Goal: Communication & Community: Answer question/provide support

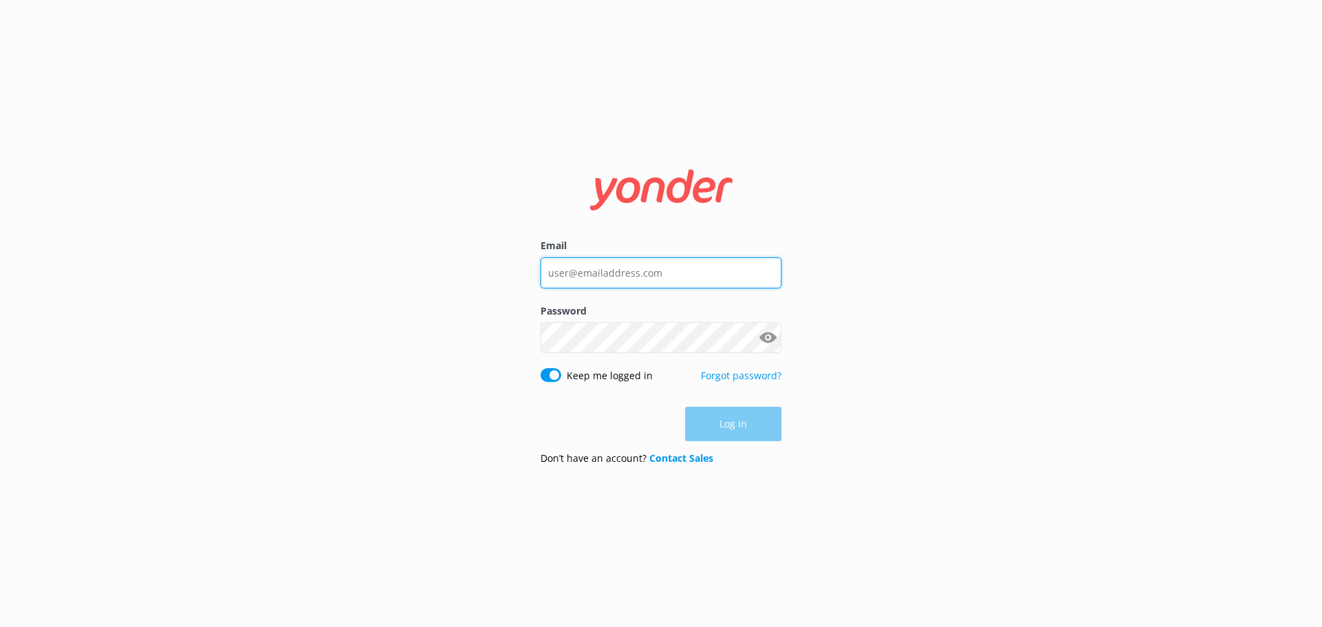
type input "[PERSON_NAME][EMAIL_ADDRESS][DOMAIN_NAME]"
click at [757, 427] on div "Log in" at bounding box center [660, 424] width 241 height 34
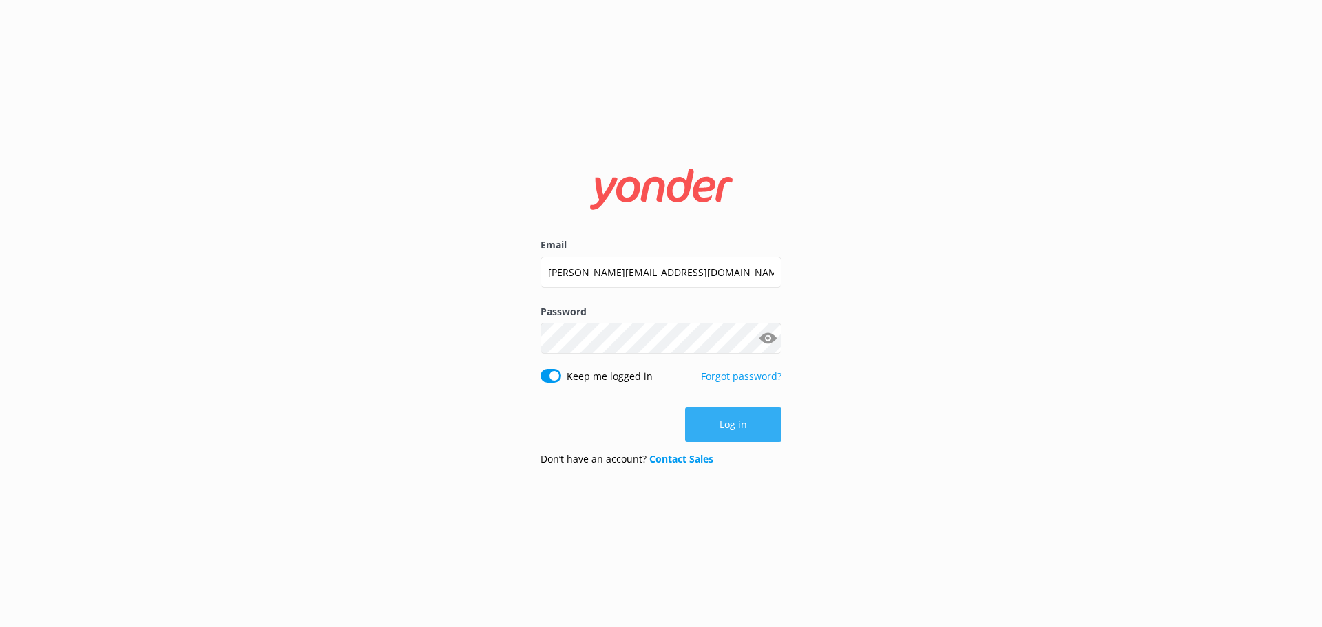
click at [748, 432] on button "Log in" at bounding box center [733, 425] width 96 height 34
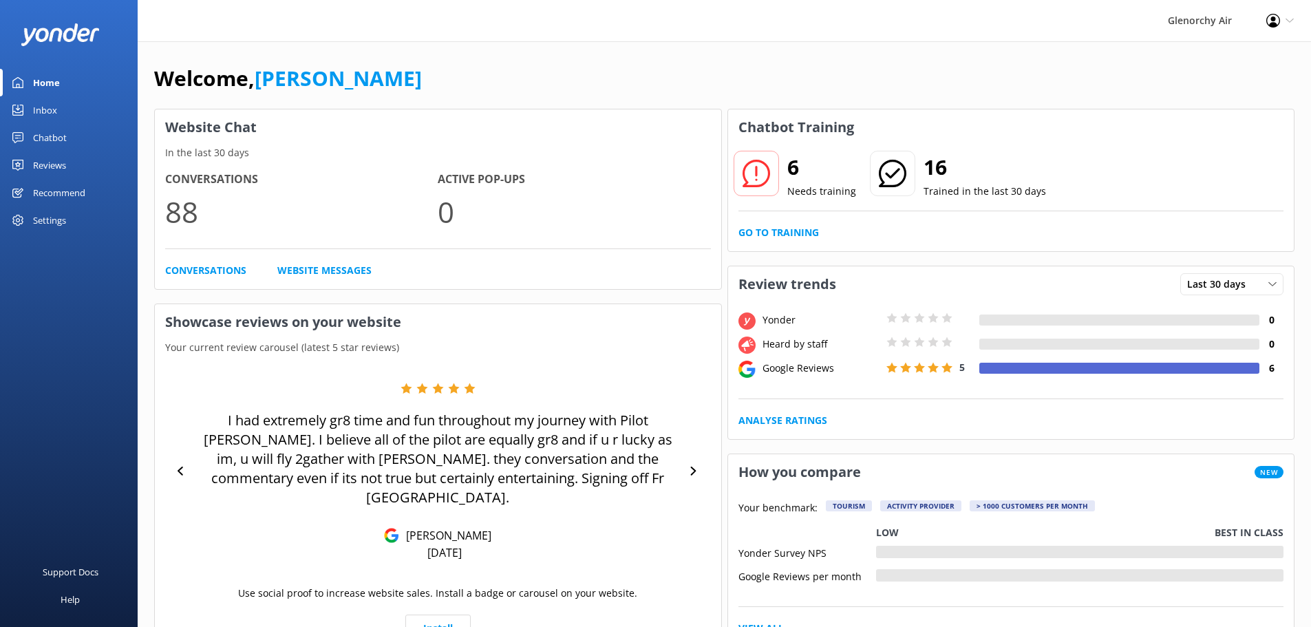
click at [45, 116] on div "Inbox" at bounding box center [45, 110] width 24 height 28
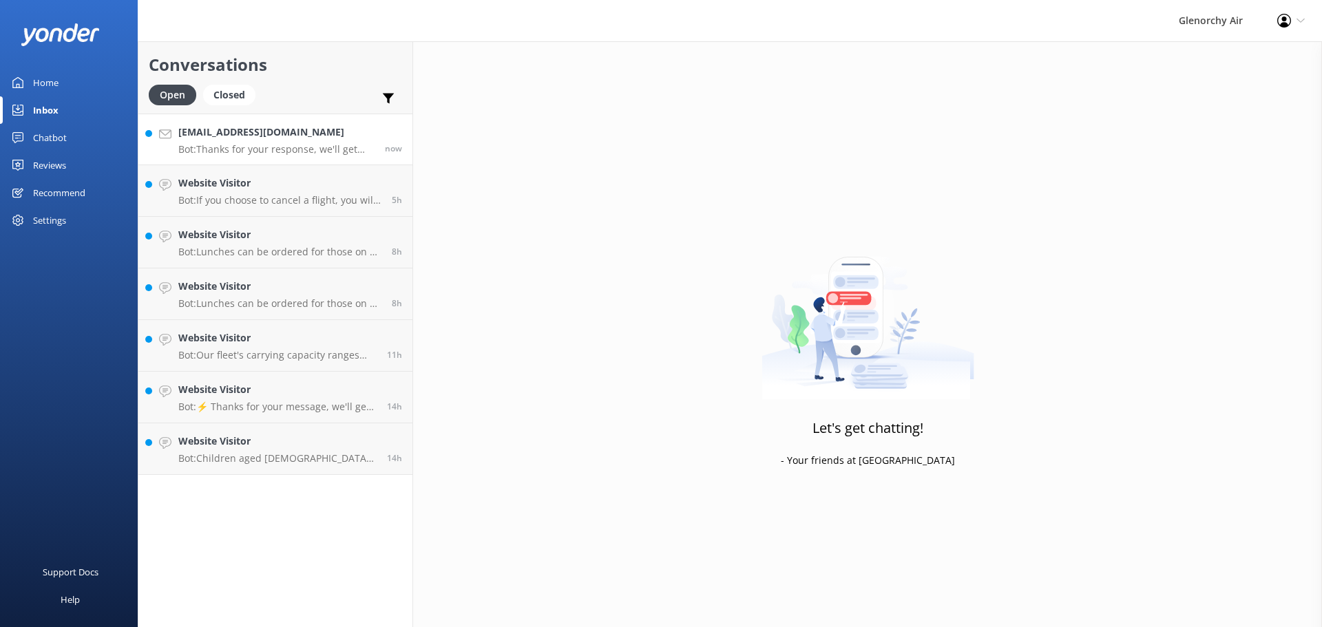
click at [271, 140] on div "Djmckeigue@aol.com Bot: Thanks for your response, we'll get back to you as soon…" at bounding box center [276, 140] width 196 height 30
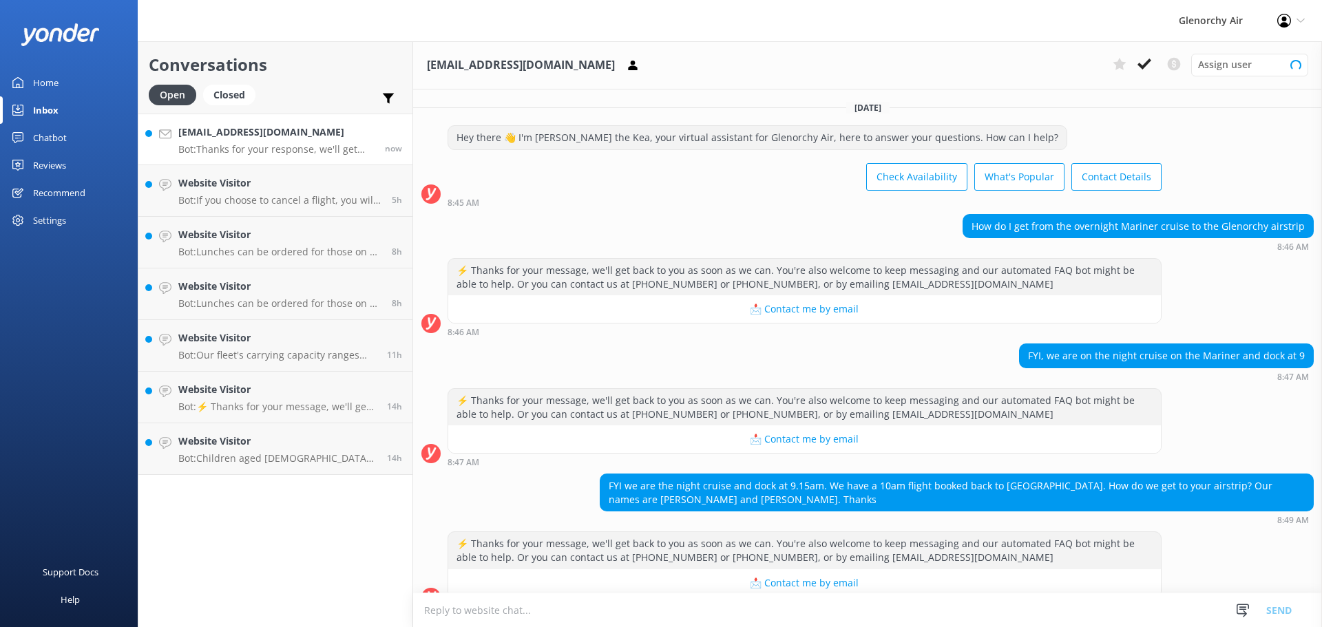
scroll to position [154, 0]
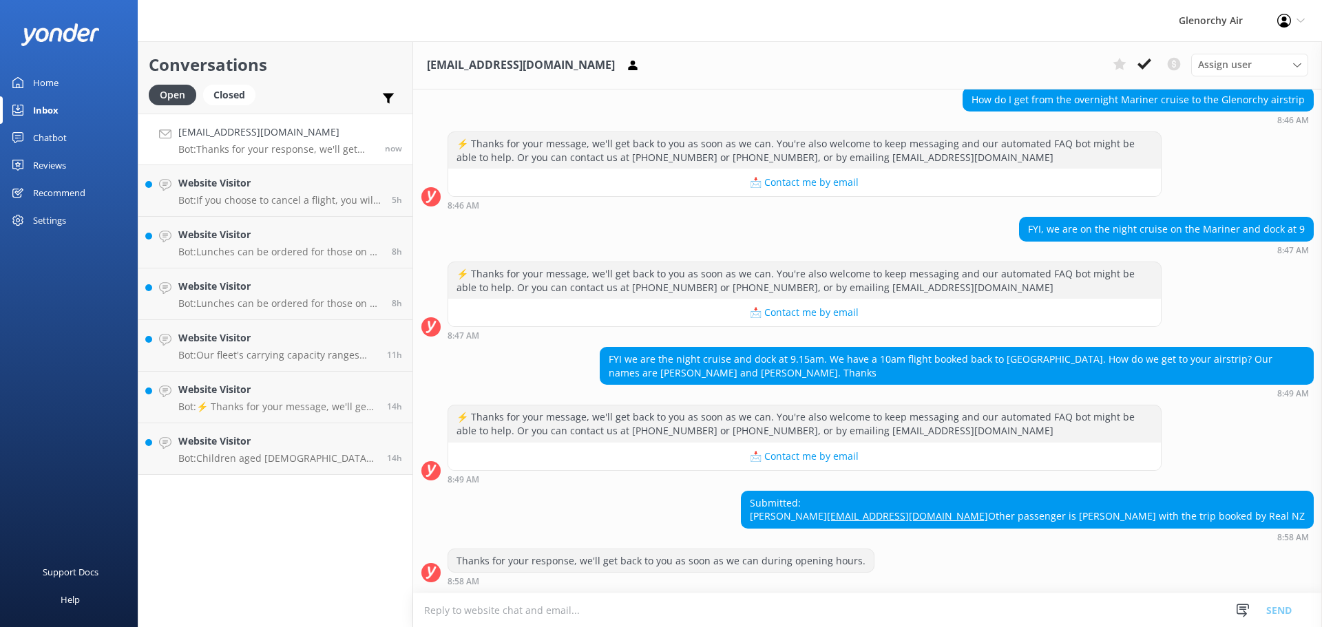
click at [780, 491] on div "Submitted: David Mckeigue Djmckeigue@aol.com Other passenger is Briggs with the…" at bounding box center [867, 516] width 909 height 51
click at [887, 555] on div "Thanks for your response, we'll get back to you as soon as we can during openin…" at bounding box center [867, 568] width 909 height 38
click at [837, 612] on textarea at bounding box center [867, 610] width 909 height 34
click at [896, 505] on div "Submitted: David Mckeigue Djmckeigue@aol.com Other passenger is Briggs with the…" at bounding box center [867, 516] width 909 height 51
click at [922, 555] on div "Thanks for your response, we'll get back to you as soon as we can during openin…" at bounding box center [867, 568] width 909 height 38
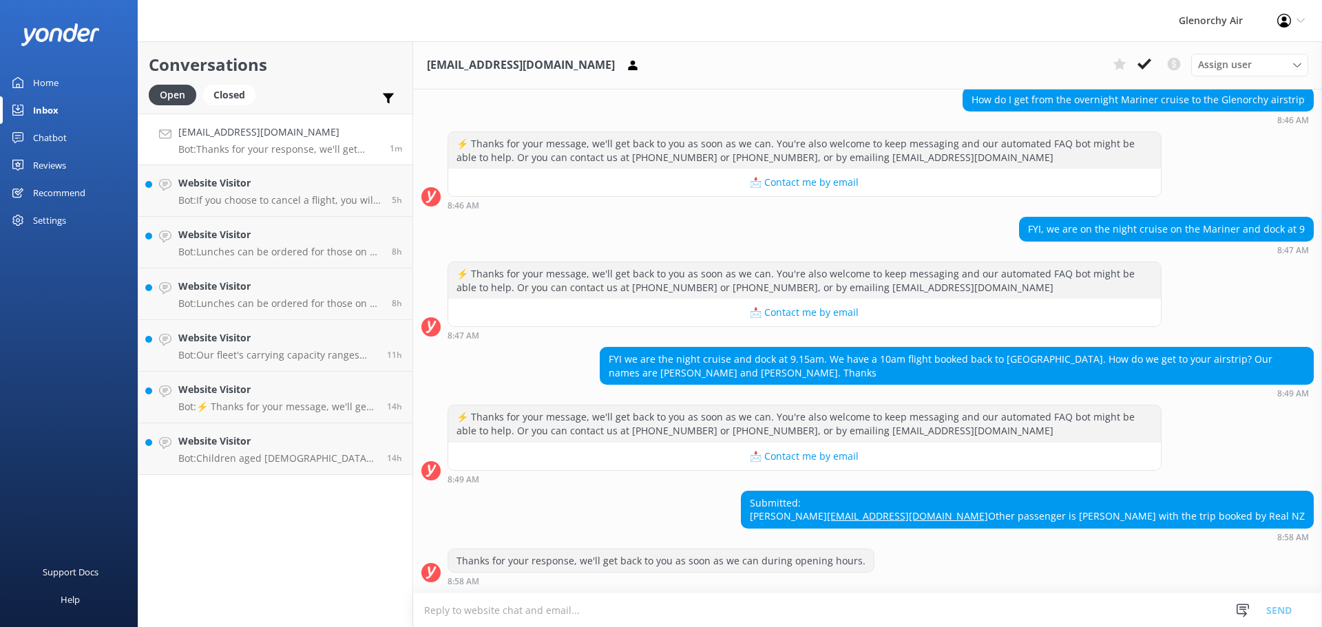
click at [975, 604] on textarea at bounding box center [867, 610] width 909 height 34
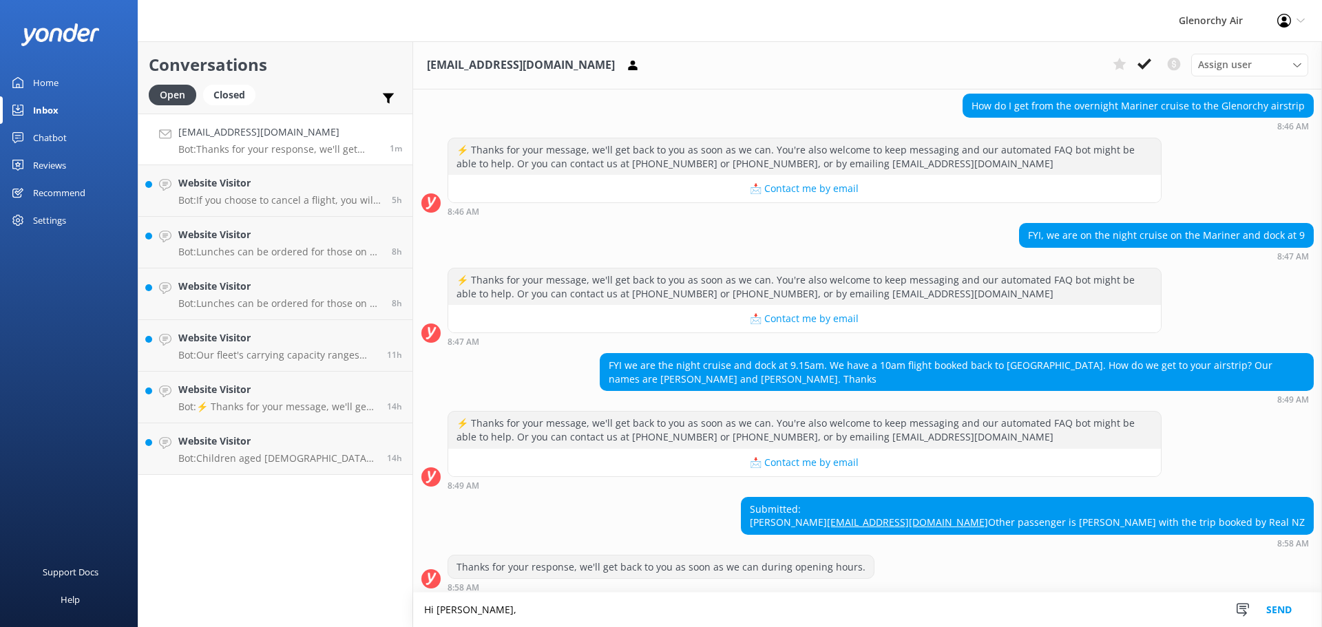
scroll to position [154, 0]
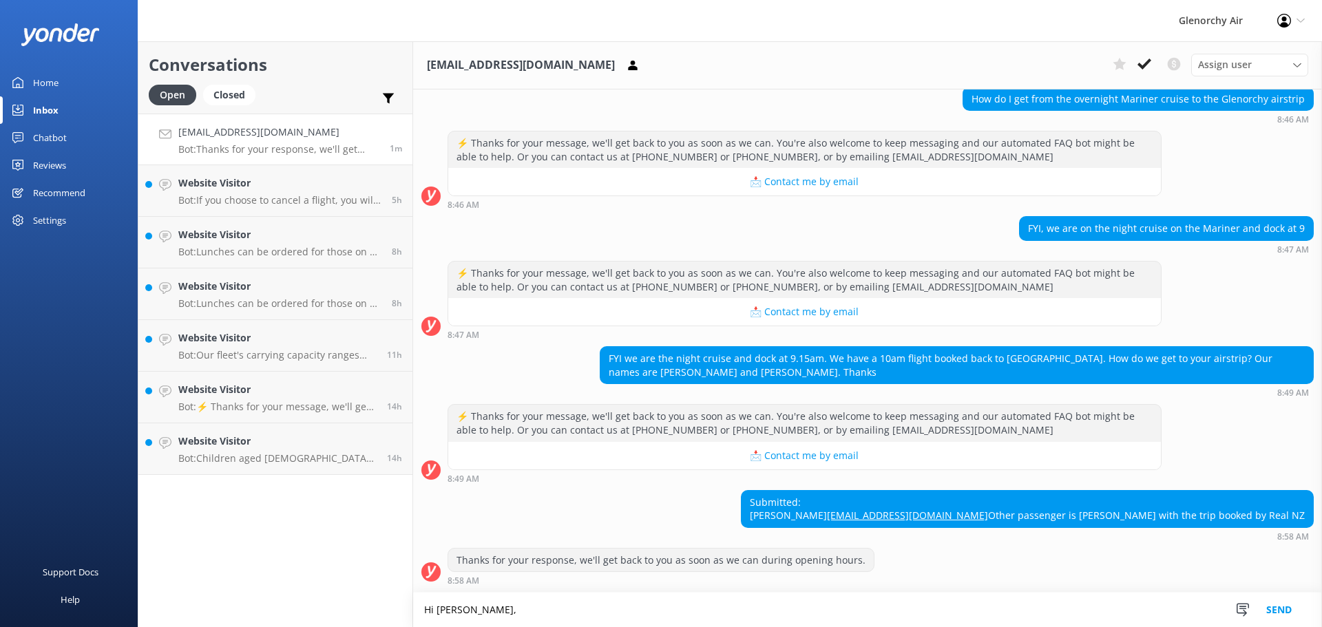
type textarea "Hi [PERSON_NAME],"
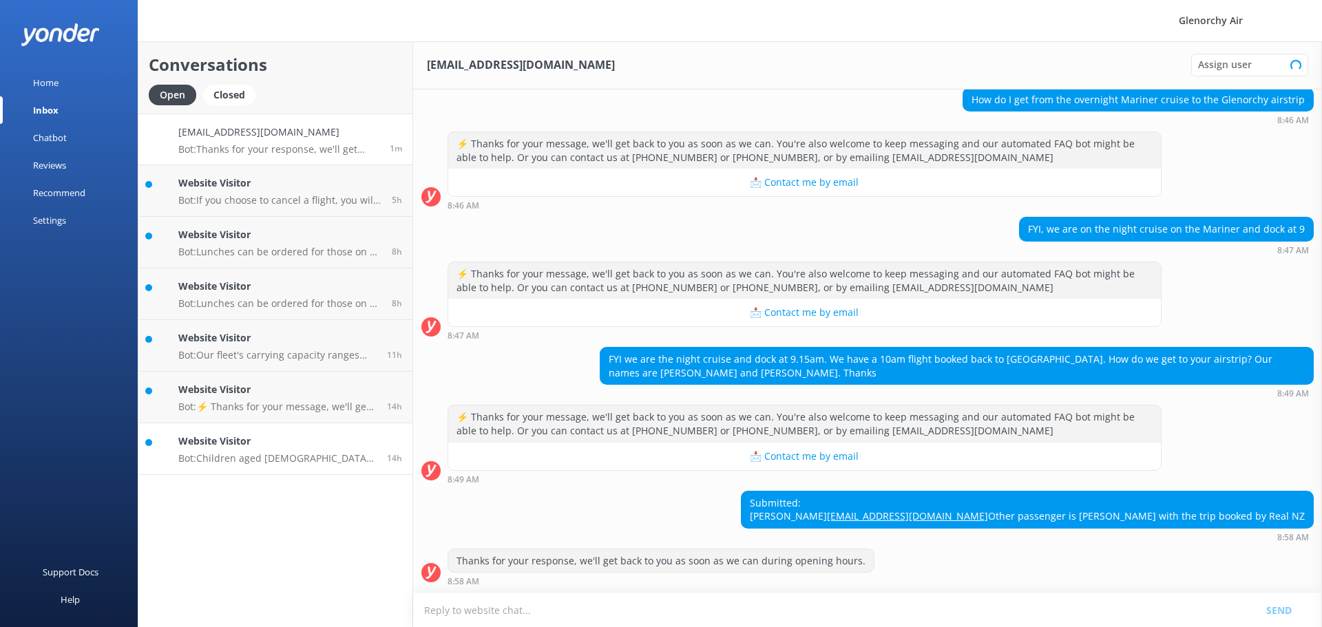
scroll to position [154, 0]
click at [562, 611] on textarea at bounding box center [867, 610] width 909 height 34
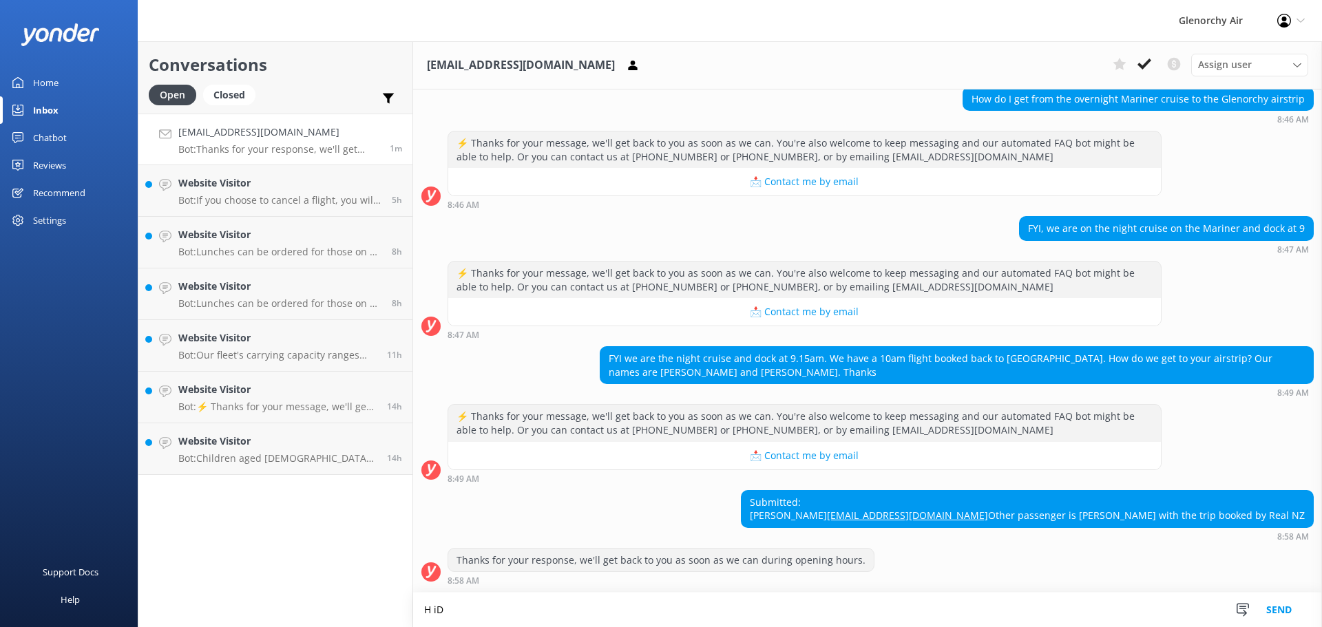
scroll to position [154, 0]
type textarea "H"
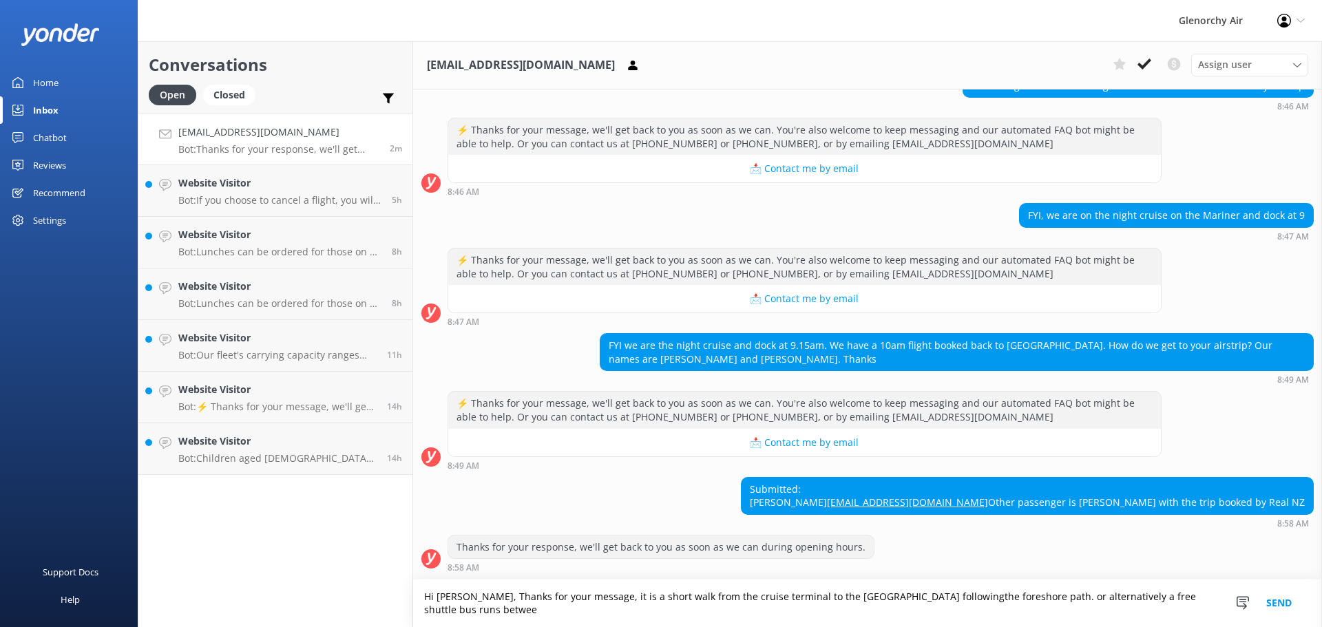
scroll to position [167, 0]
click at [941, 596] on textarea "Hi [PERSON_NAME], Thanks for your message, it is a short walk from the cruise t…" at bounding box center [867, 604] width 909 height 48
click at [1028, 596] on textarea "Hi [PERSON_NAME], Thanks for your message, it is a short walk from the cruise t…" at bounding box center [867, 604] width 909 height 48
click at [1077, 602] on textarea "Hi [PERSON_NAME], Thanks for your message, it is a short walk from the cruise t…" at bounding box center [867, 604] width 909 height 48
click at [1085, 611] on textarea "Hi [PERSON_NAME], Thanks for your message, it is a short walk from the cruise t…" at bounding box center [867, 604] width 909 height 48
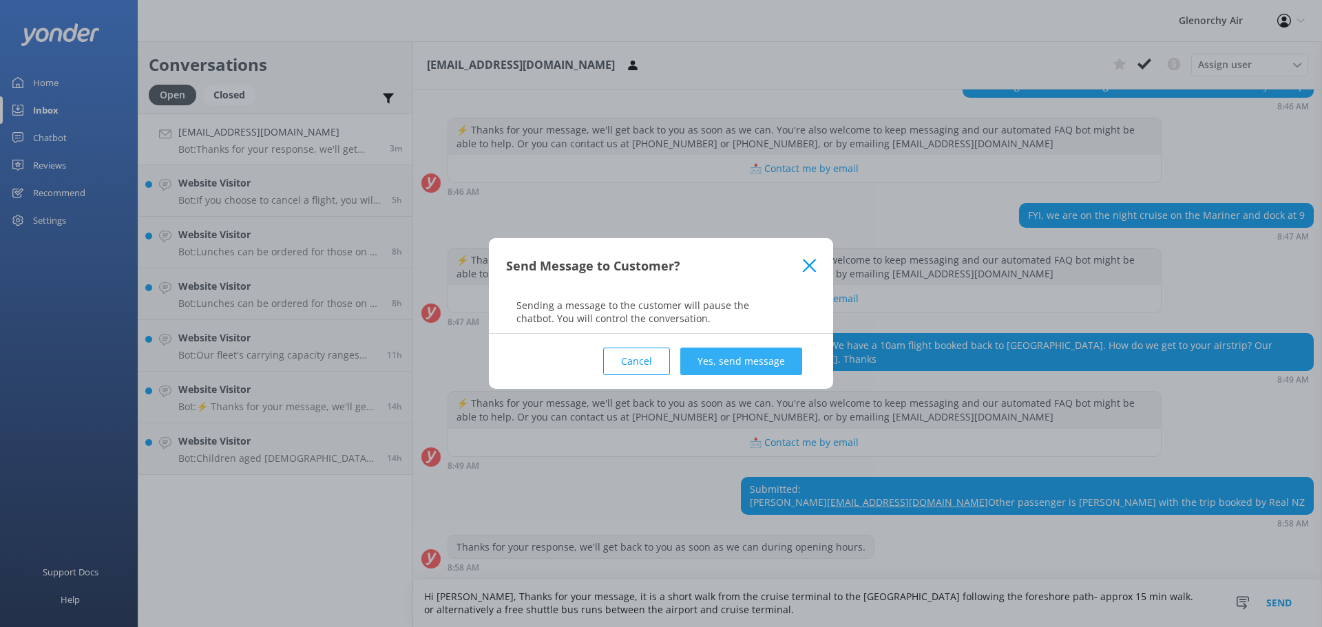
type textarea "Hi [PERSON_NAME], Thanks for your message, it is a short walk from the cruise t…"
click at [721, 367] on button "Yes, send message" at bounding box center [741, 362] width 122 height 28
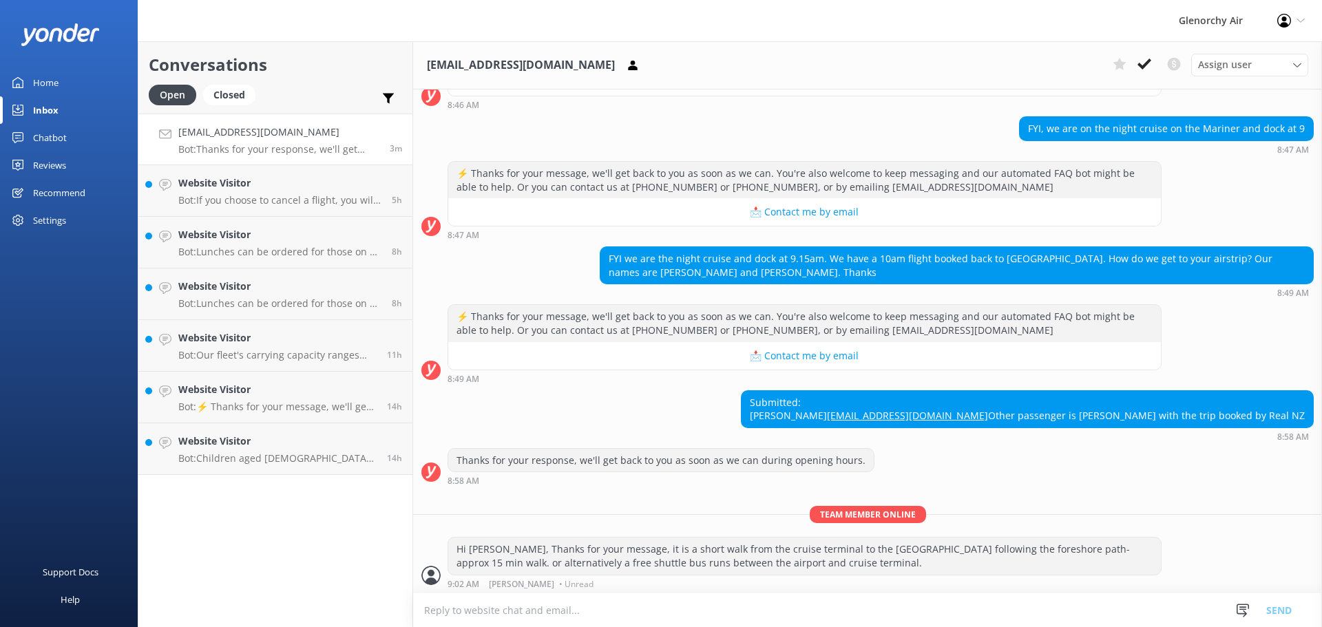
scroll to position [257, 0]
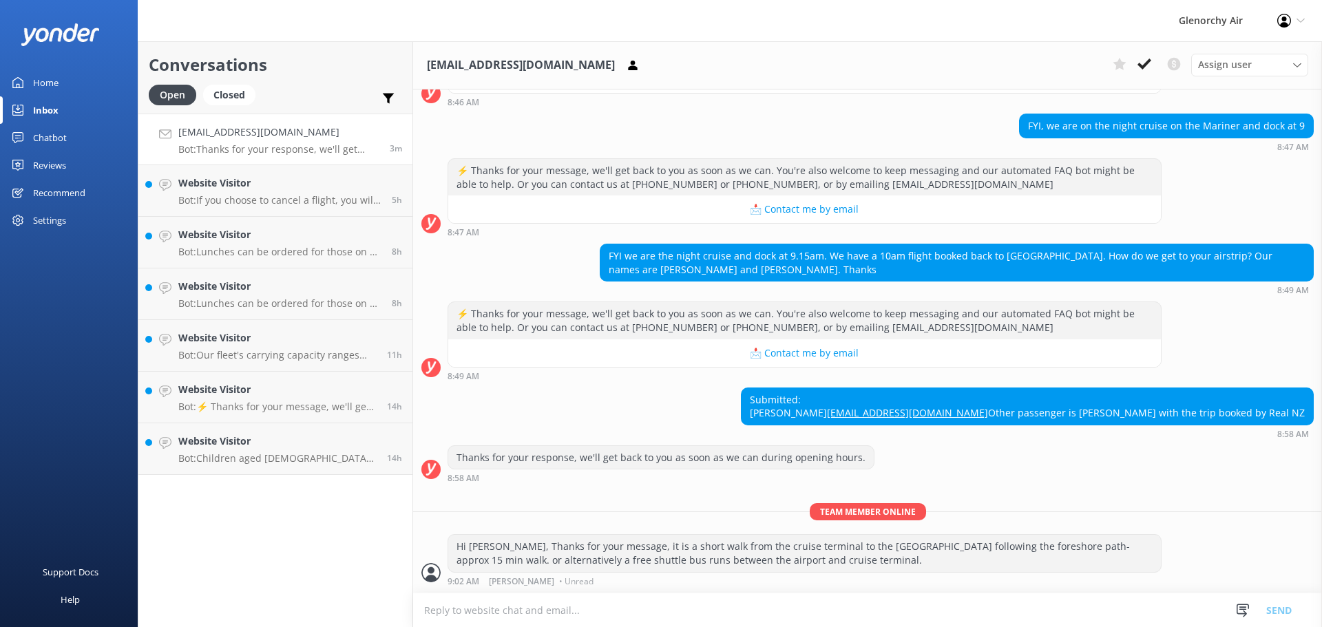
click at [596, 602] on textarea at bounding box center [867, 610] width 909 height 34
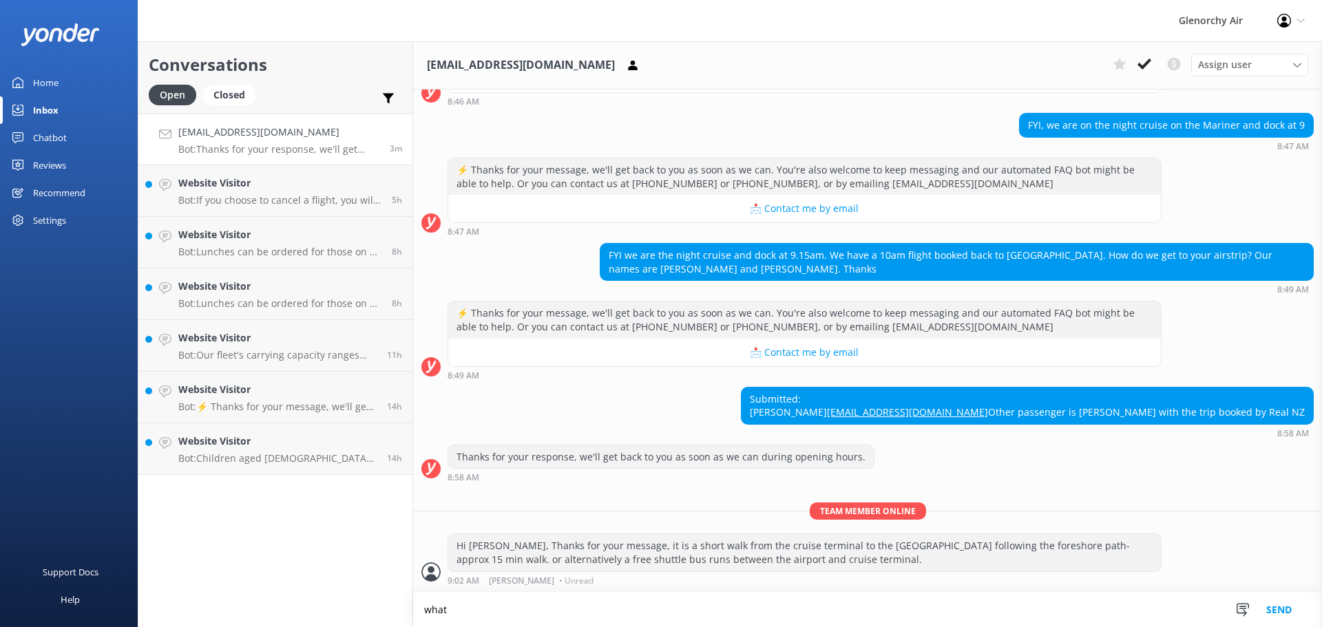
scroll to position [257, 0]
type textarea "what date are you flying with Glenorchy Air?"
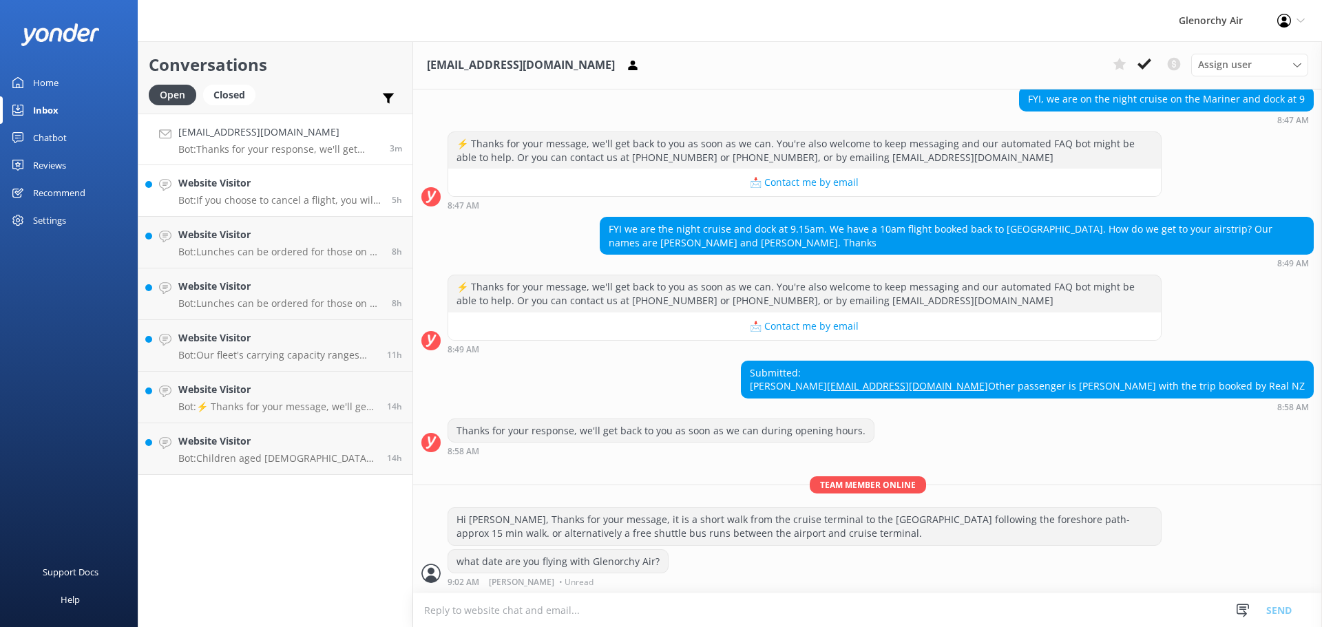
scroll to position [284, 0]
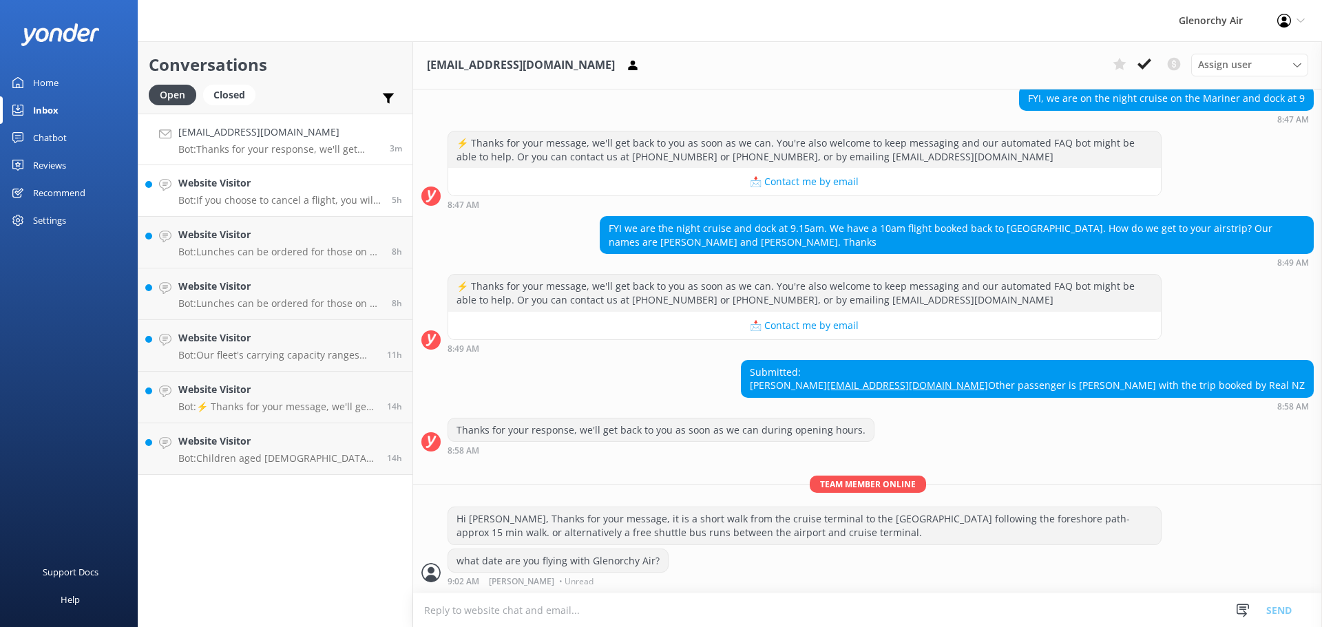
click at [179, 191] on h4 "Website Visitor" at bounding box center [279, 183] width 203 height 15
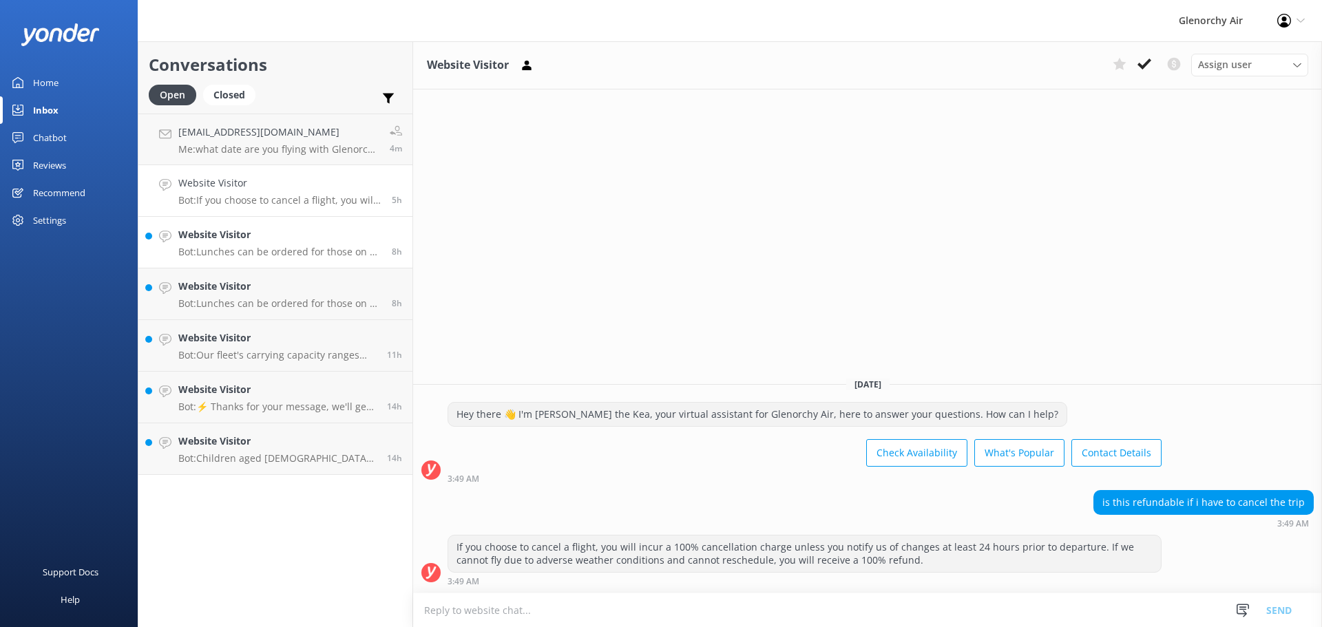
click at [307, 231] on h4 "Website Visitor" at bounding box center [279, 234] width 203 height 15
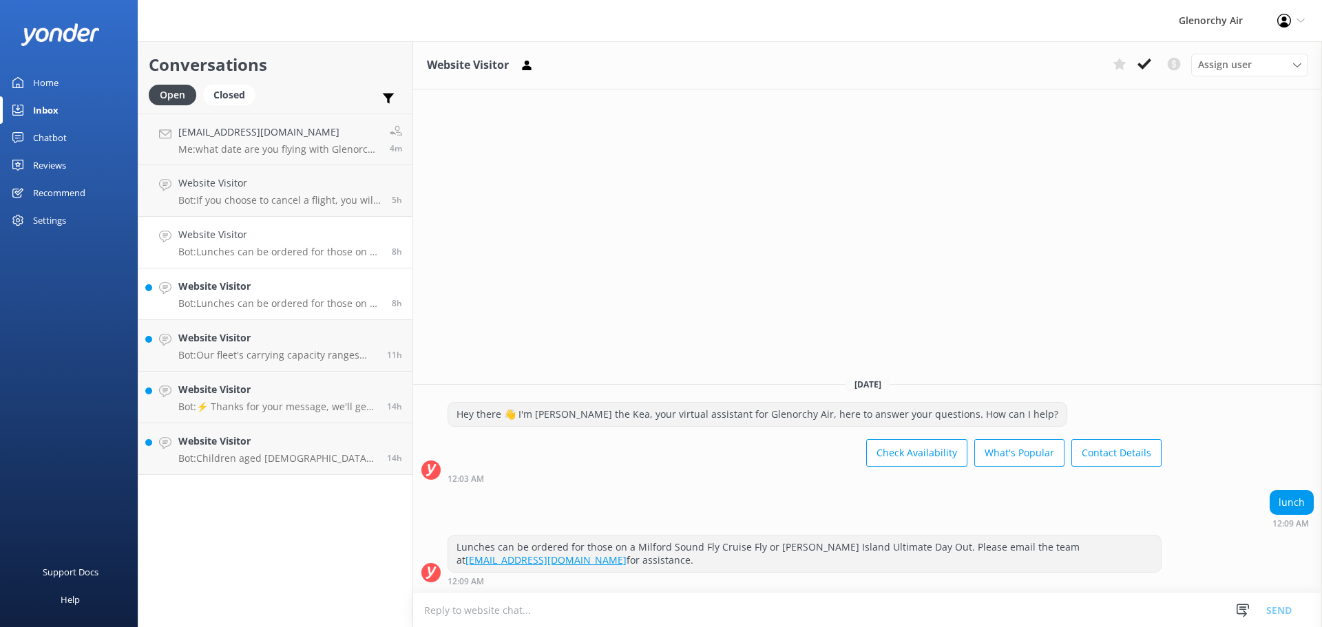
click at [317, 302] on p "Bot: Lunches can be ordered for those on a Milford Sound Fly Cruise Fly or [PER…" at bounding box center [279, 303] width 203 height 12
click at [306, 348] on div "Website Visitor Bot: Our fleet's carrying capacity ranges from 7 to 13 passenge…" at bounding box center [277, 345] width 198 height 30
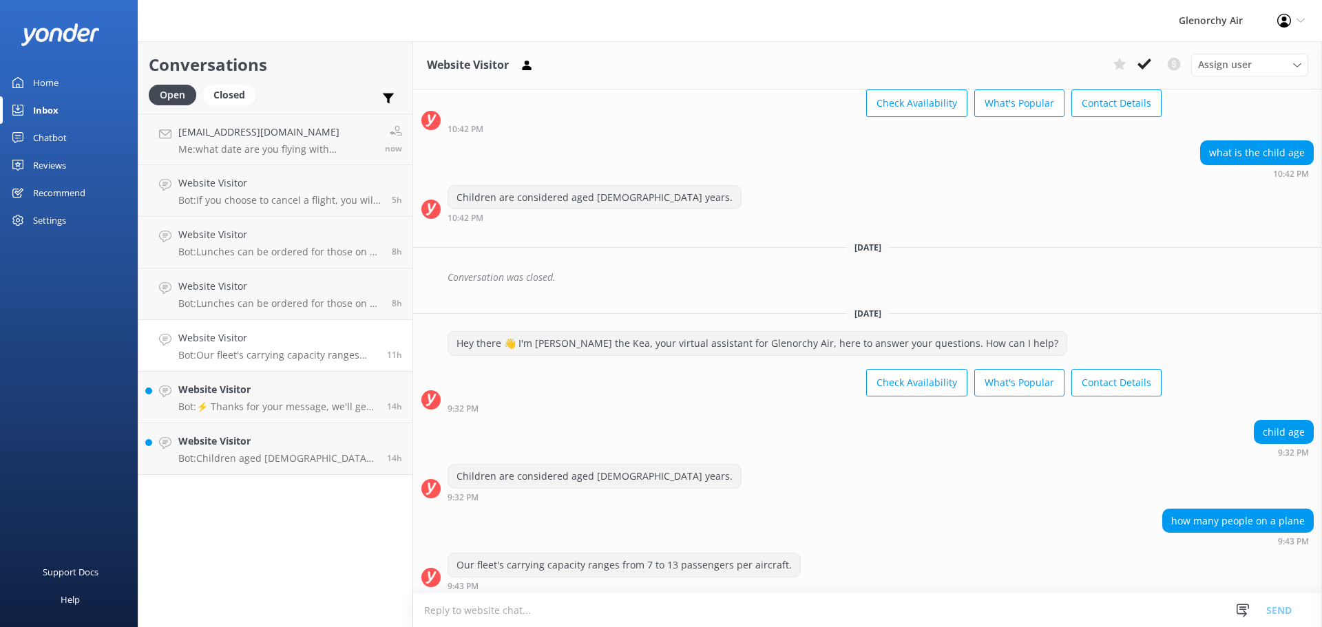
scroll to position [371, 0]
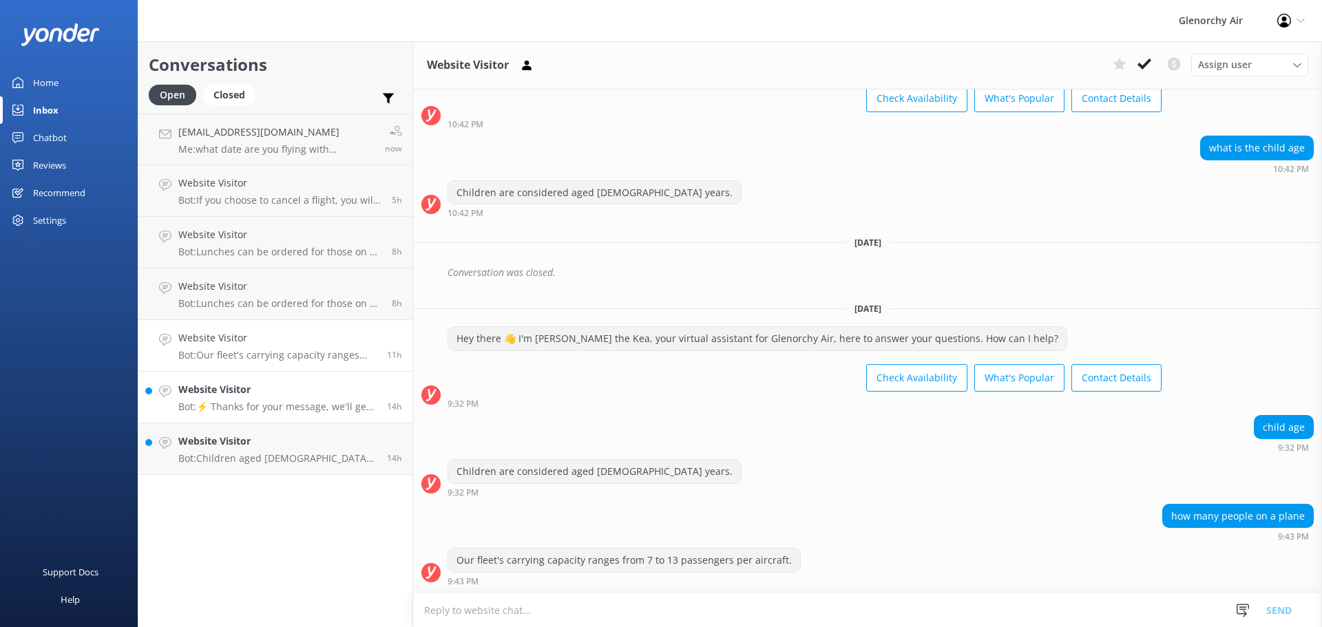
click at [309, 403] on p "Bot: ⚡ Thanks for your message, we'll get back to you as soon as we can. You're…" at bounding box center [277, 407] width 198 height 12
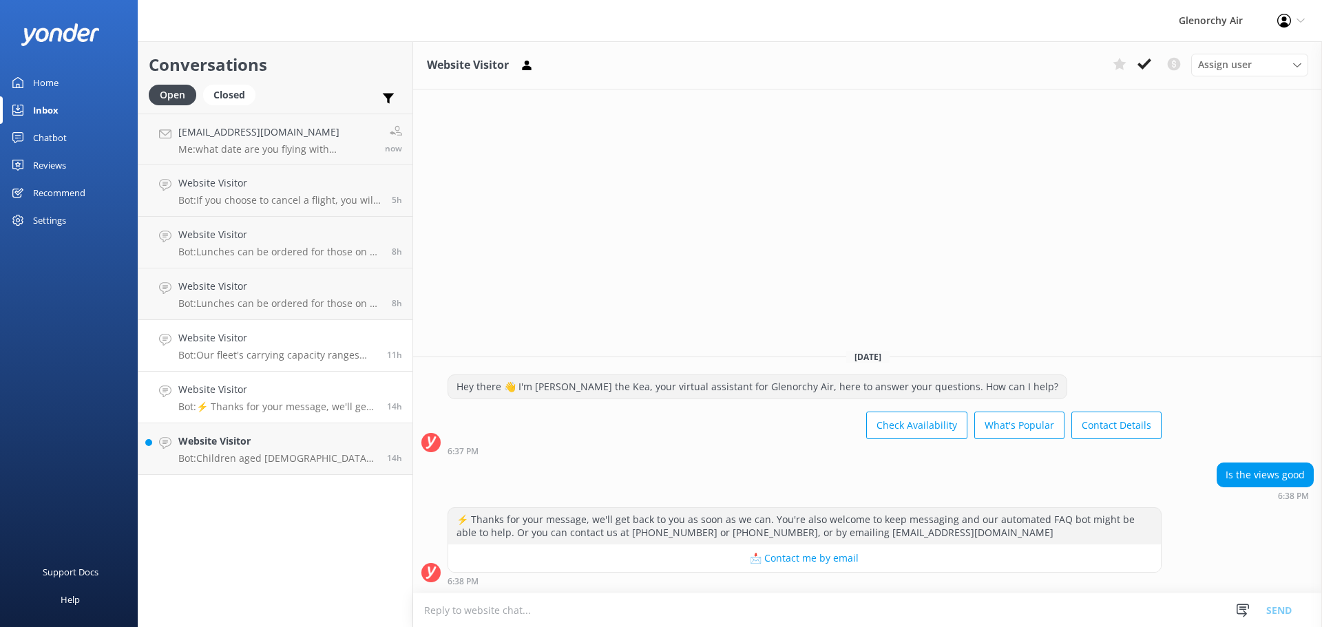
click at [307, 348] on div "Website Visitor Bot: Our fleet's carrying capacity ranges from 7 to 13 passenge…" at bounding box center [277, 345] width 198 height 30
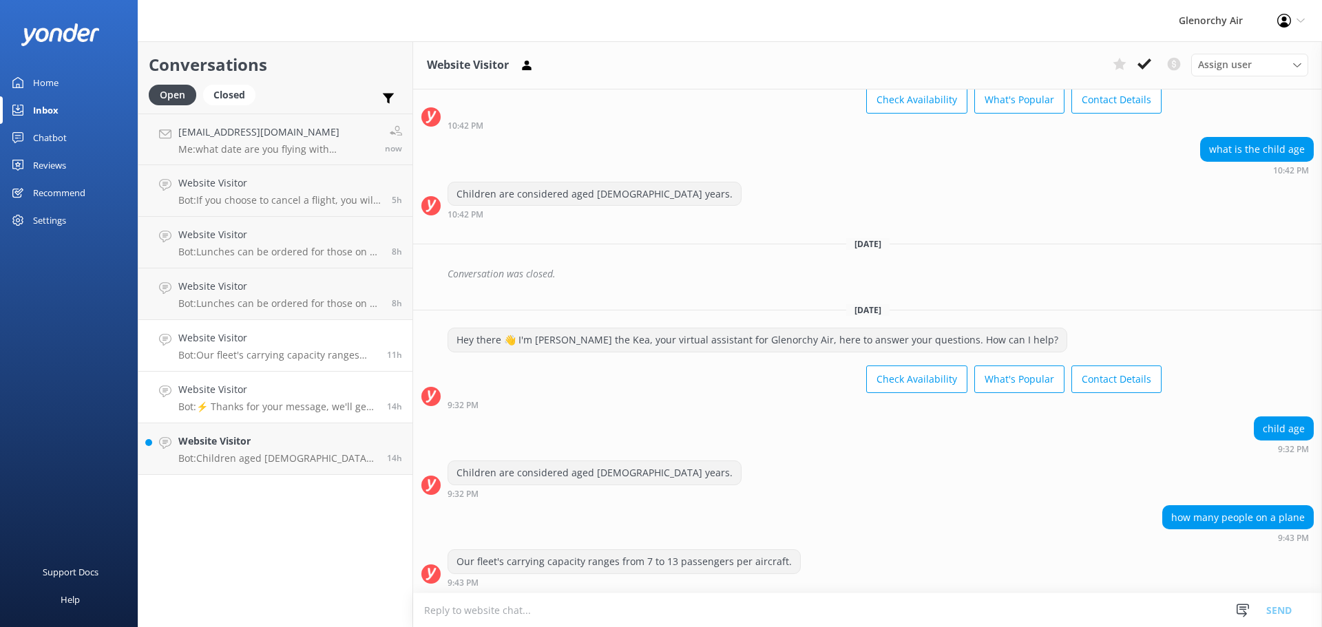
scroll to position [371, 0]
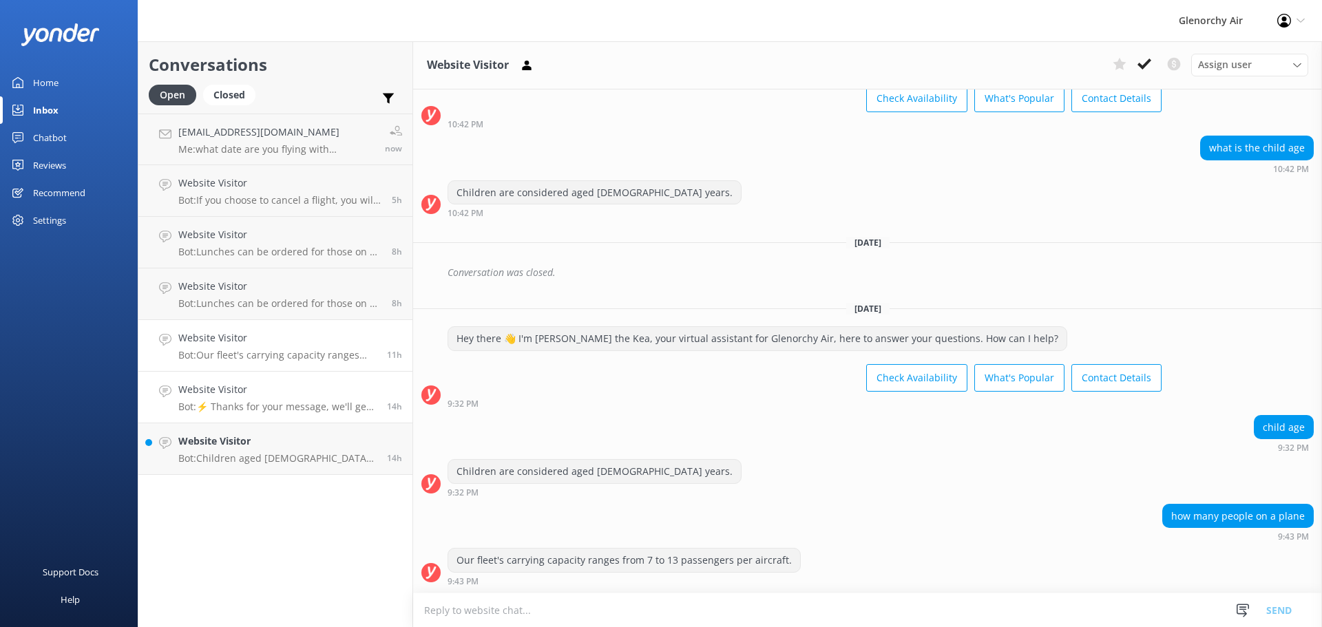
click at [311, 392] on h4 "Website Visitor" at bounding box center [277, 389] width 198 height 15
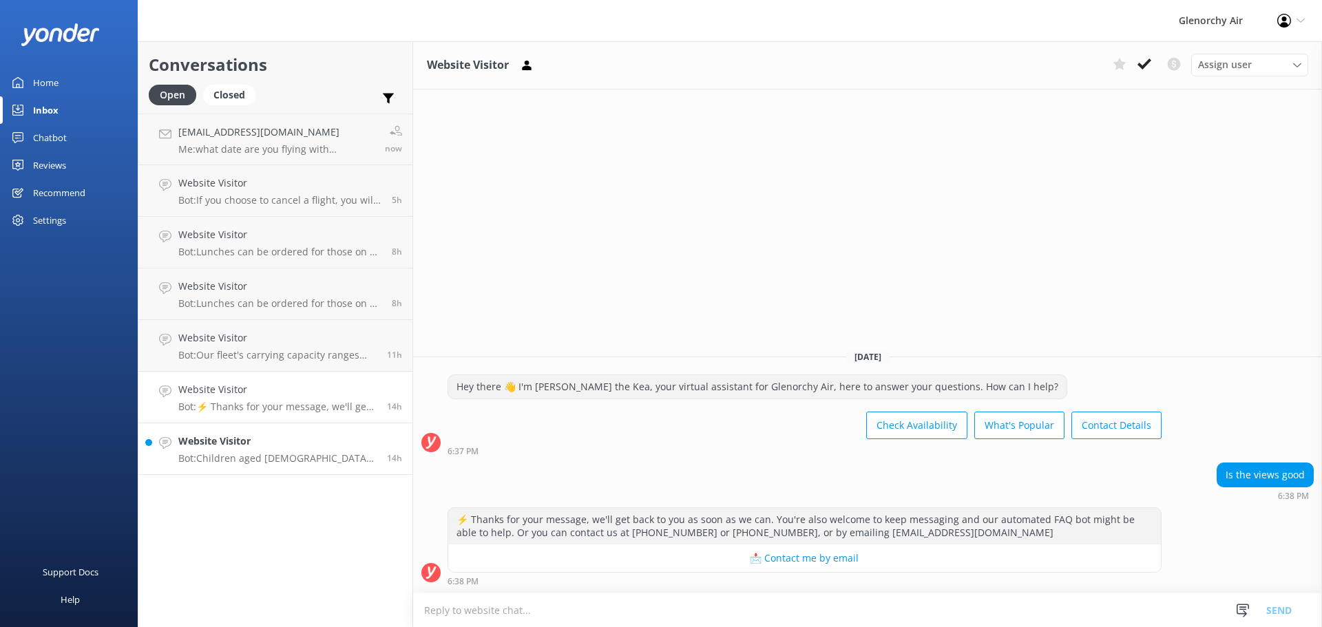
click at [322, 457] on p "Bot: Children aged [DEMOGRAPHIC_DATA] years are considered as children for fare…" at bounding box center [277, 458] width 198 height 12
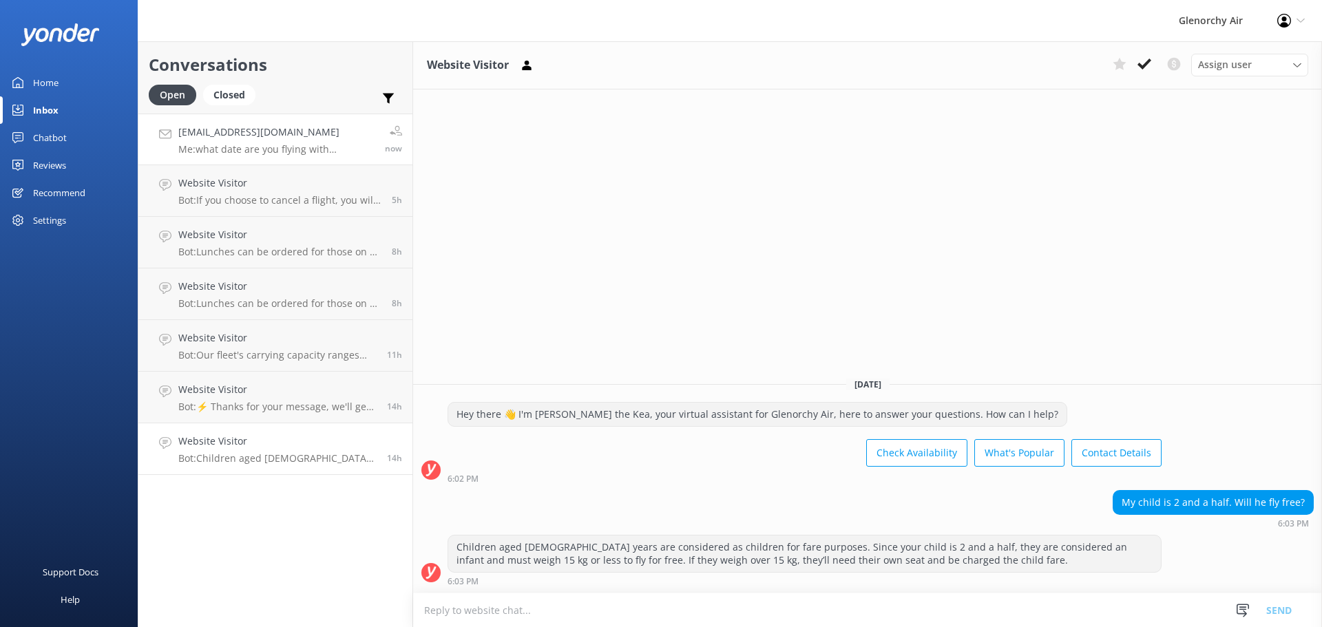
click at [240, 149] on p "Me: what date are you flying with Glenorchy Air?" at bounding box center [276, 149] width 196 height 12
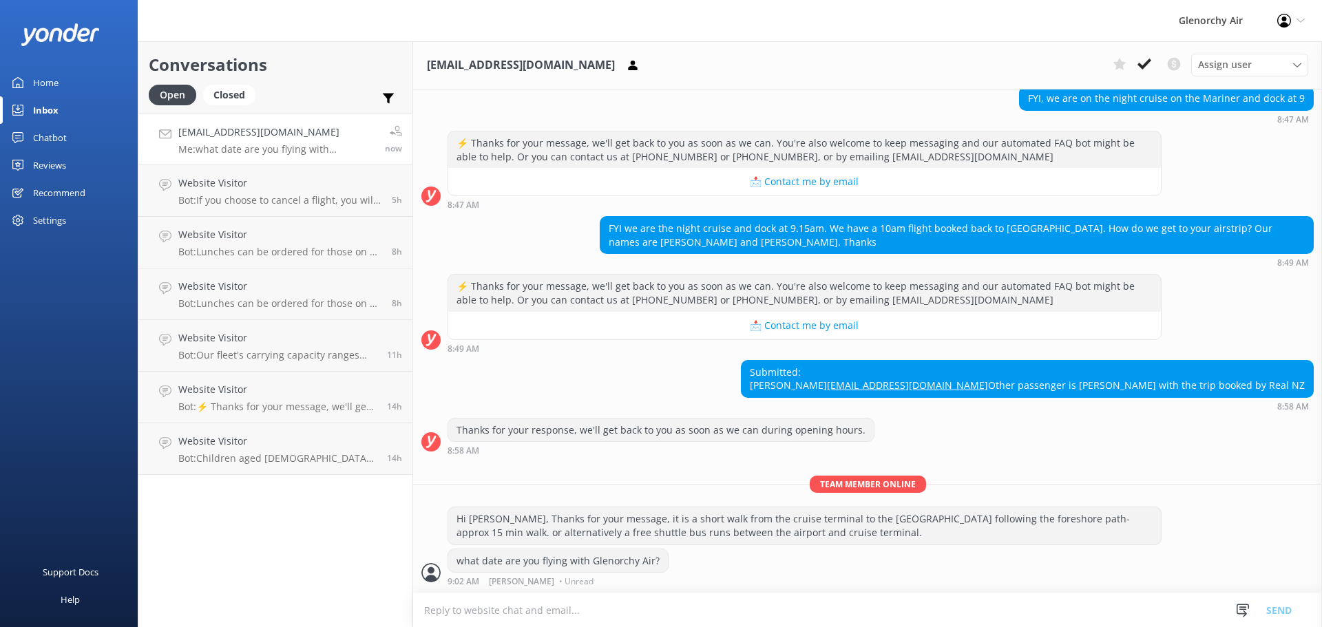
scroll to position [284, 0]
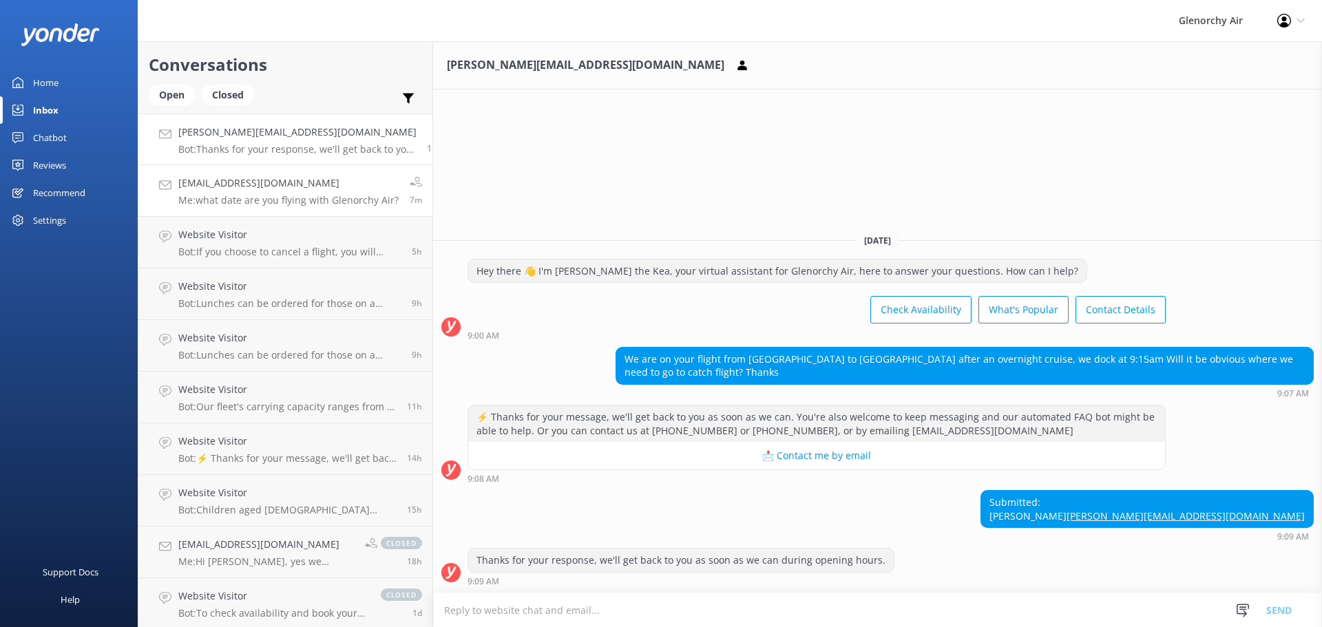
click at [205, 172] on link "[EMAIL_ADDRESS][DOMAIN_NAME] Me: what date are you flying with Glenorchy Air? 7m" at bounding box center [285, 191] width 294 height 52
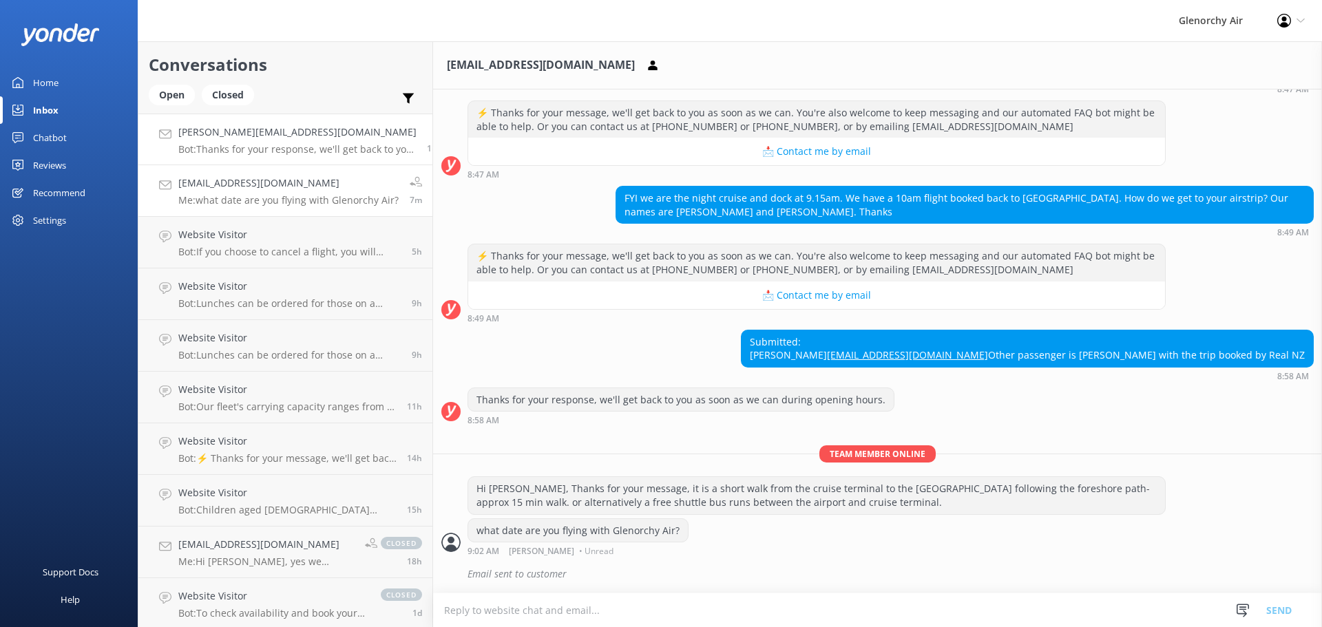
scroll to position [315, 0]
click at [226, 142] on div "[PERSON_NAME][EMAIL_ADDRESS][DOMAIN_NAME] Bot: Thanks for your response, we'll …" at bounding box center [297, 140] width 238 height 30
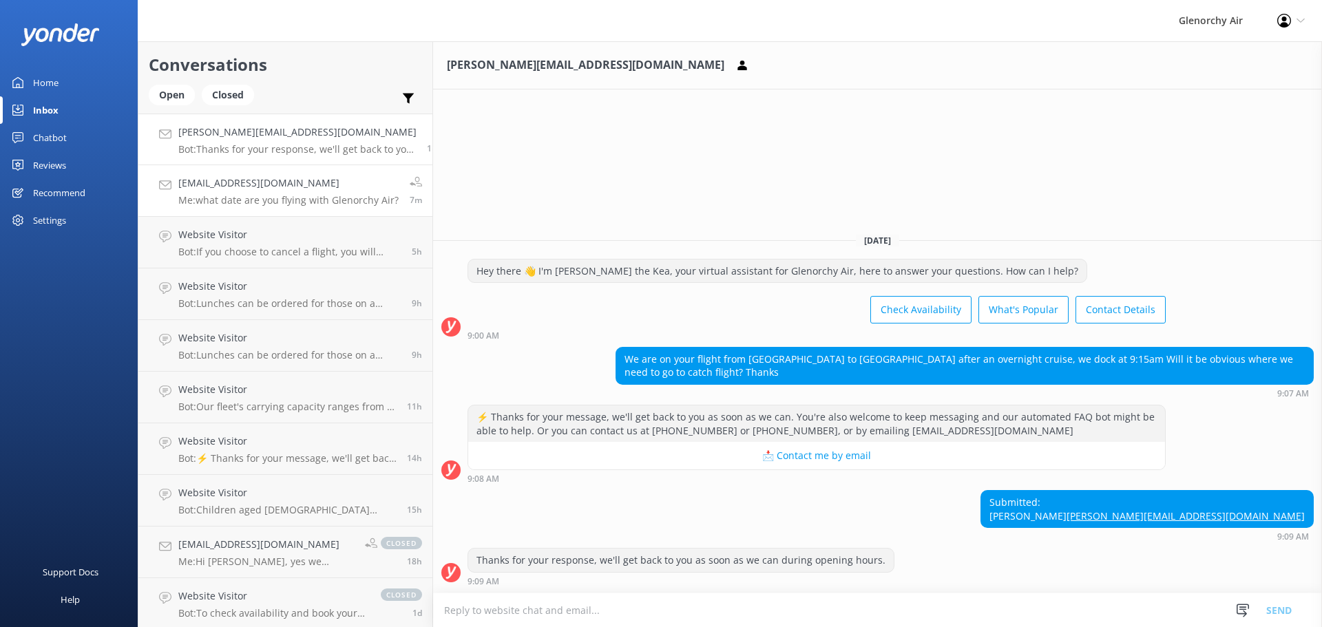
click at [248, 175] on link "[EMAIL_ADDRESS][DOMAIN_NAME] Me: what date are you flying with Glenorchy Air? 7m" at bounding box center [285, 191] width 294 height 52
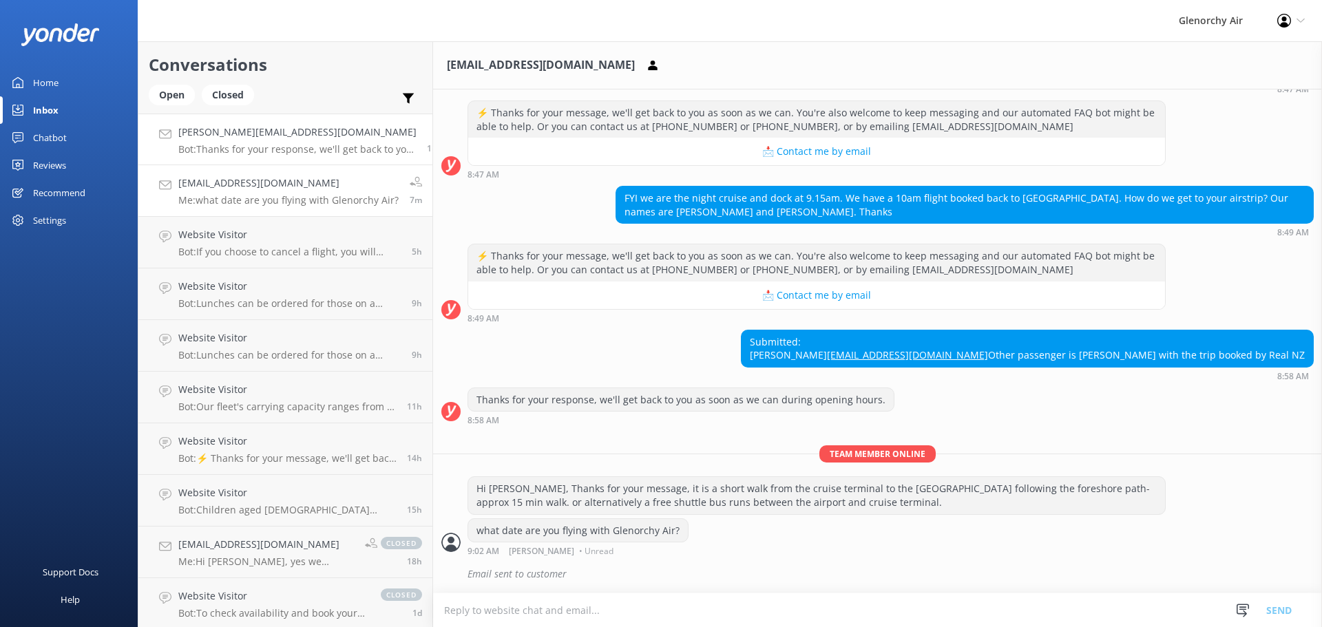
scroll to position [315, 0]
click at [245, 140] on h4 "[PERSON_NAME][EMAIL_ADDRESS][DOMAIN_NAME]" at bounding box center [297, 132] width 238 height 15
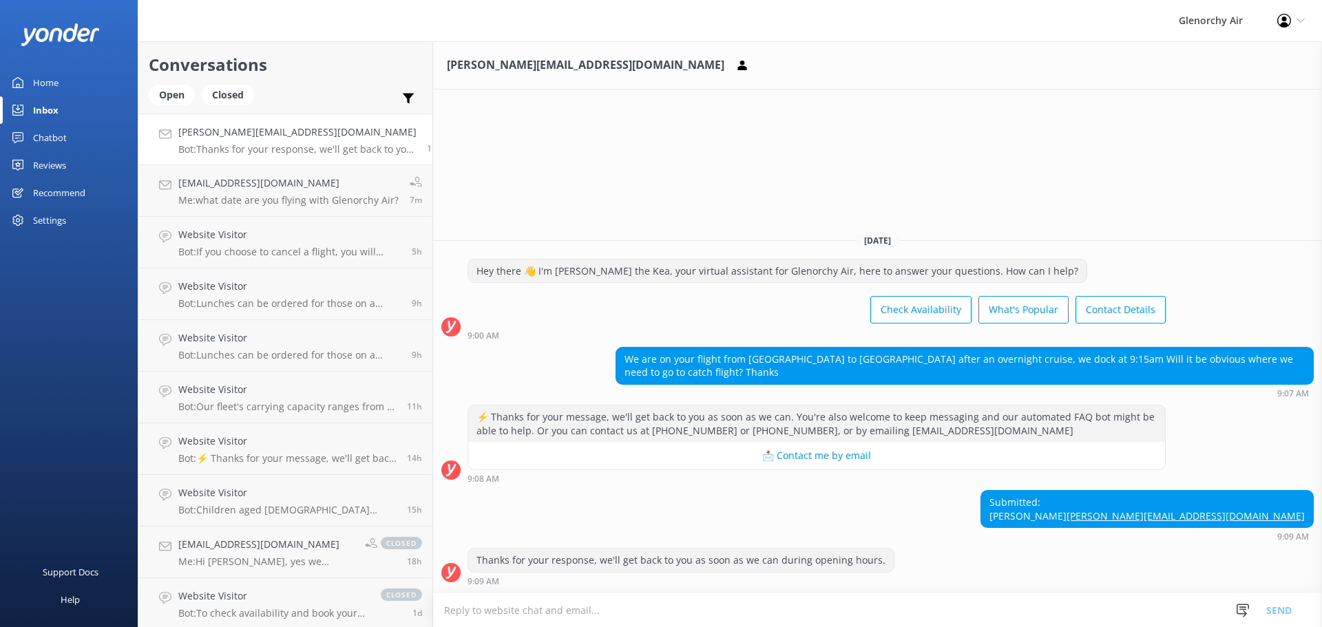
click at [673, 604] on textarea at bounding box center [877, 610] width 889 height 34
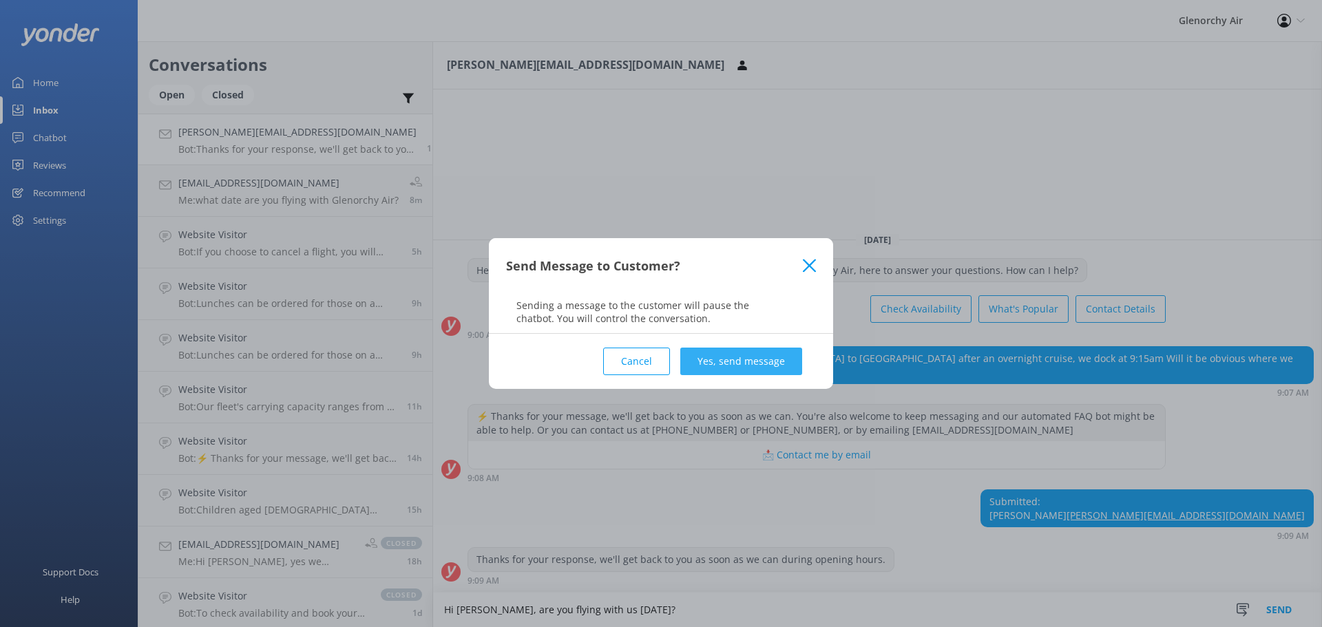
type textarea "Hi [PERSON_NAME], are you flying with us [DATE]?"
click at [741, 357] on button "Yes, send message" at bounding box center [741, 362] width 122 height 28
